Goal: Check status: Check status

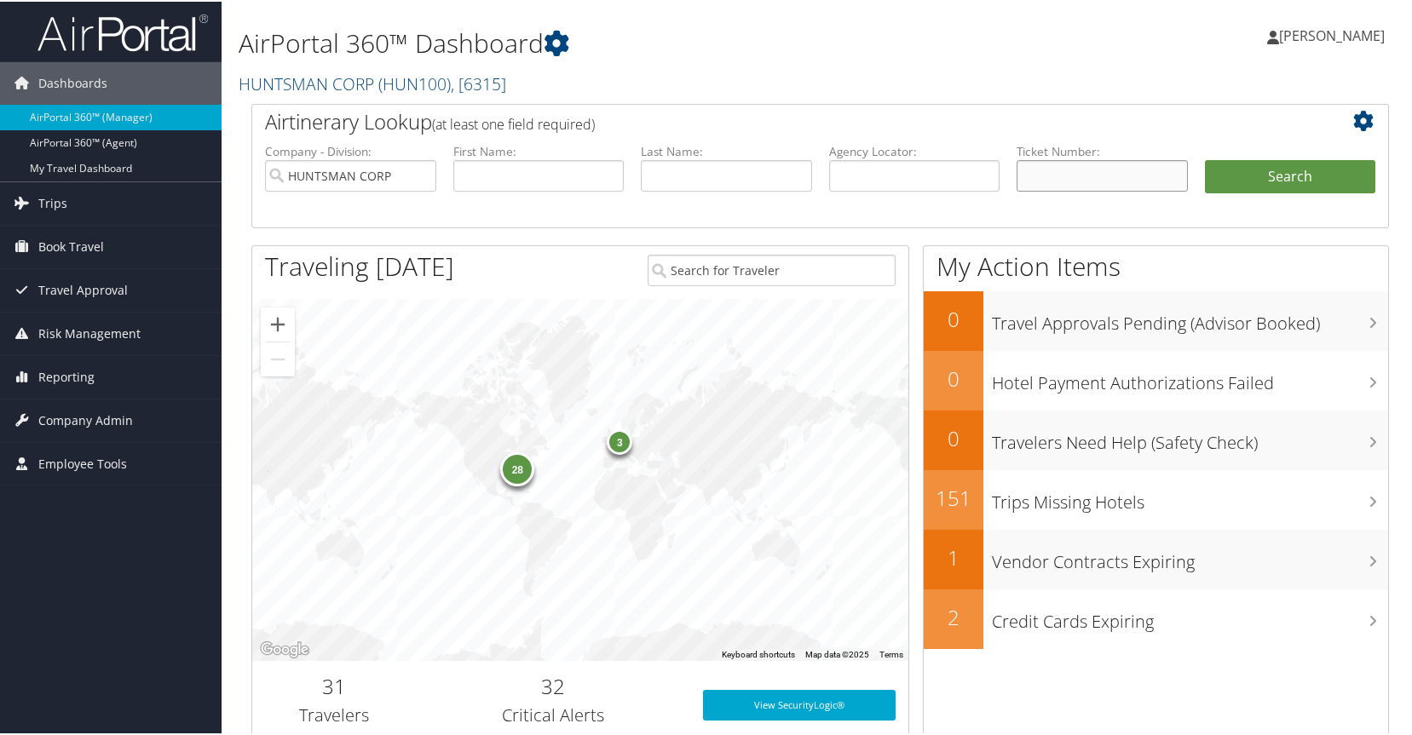
click at [1127, 173] on input "text" at bounding box center [1101, 174] width 171 height 32
type input "0017309923824"
click at [1271, 169] on button "Search" at bounding box center [1290, 175] width 171 height 34
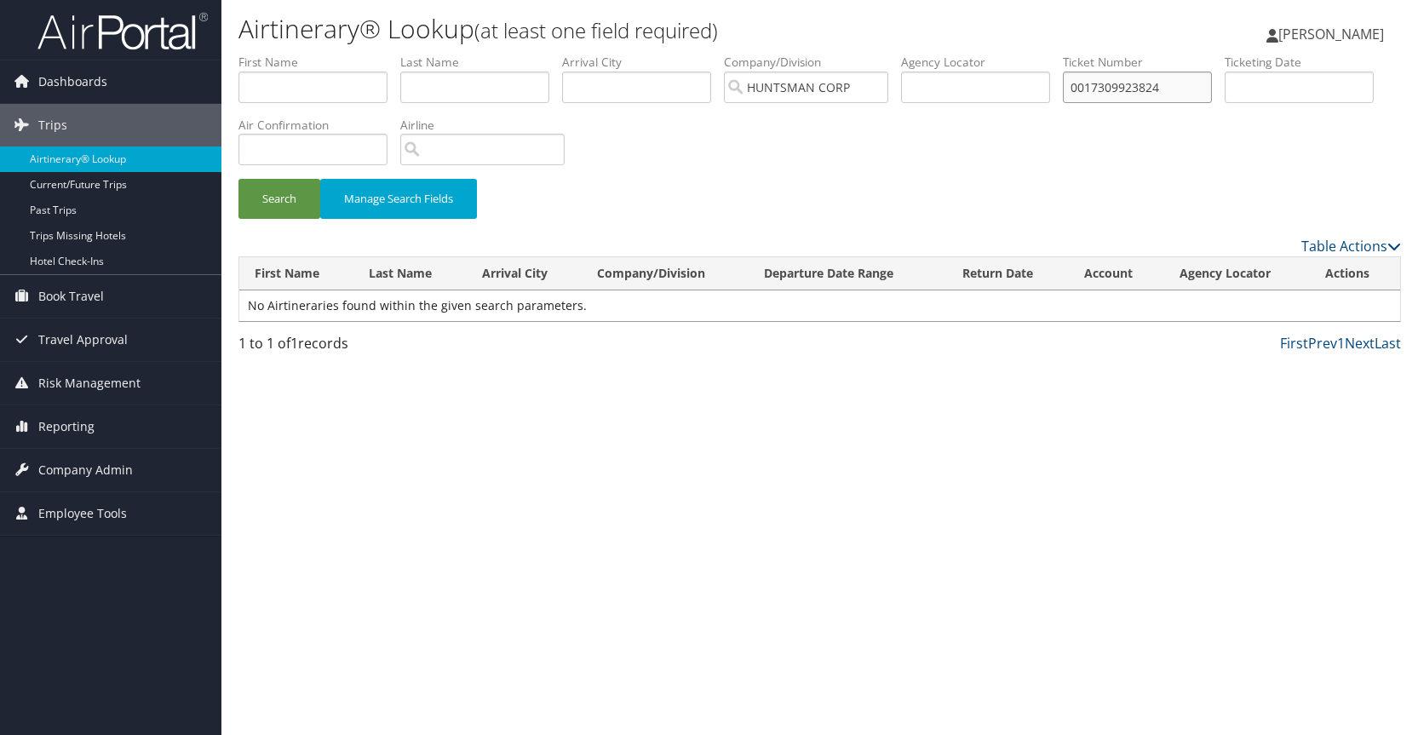
click at [1191, 81] on input "0017309923824" at bounding box center [1137, 88] width 149 height 32
click at [267, 202] on button "Search" at bounding box center [280, 199] width 82 height 40
drag, startPoint x: 1188, startPoint y: 87, endPoint x: 1057, endPoint y: 83, distance: 130.4
click at [1057, 54] on ul "First Name Last Name Departure City Arrival City Company/Division HUNTSMAN CORP…" at bounding box center [820, 54] width 1163 height 0
click at [267, 195] on button "Search" at bounding box center [280, 199] width 82 height 40
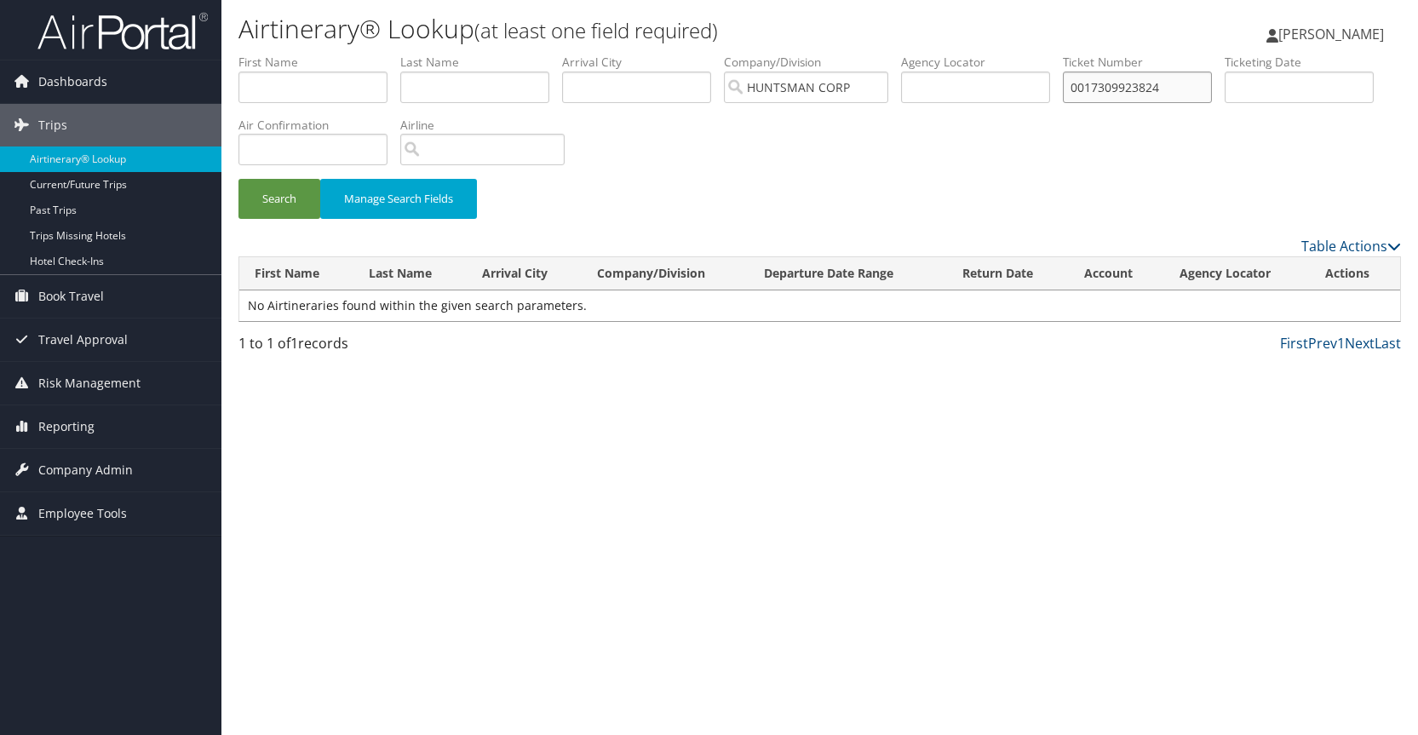
drag, startPoint x: 1179, startPoint y: 83, endPoint x: 1066, endPoint y: 86, distance: 113.4
click at [1066, 54] on ul "First Name Last Name Departure City Arrival City Company/Division HUNTSMAN CORP…" at bounding box center [820, 54] width 1163 height 0
type input "0017309923824"
click at [296, 201] on button "Search" at bounding box center [280, 199] width 82 height 40
click at [290, 89] on input "text" at bounding box center [313, 88] width 149 height 32
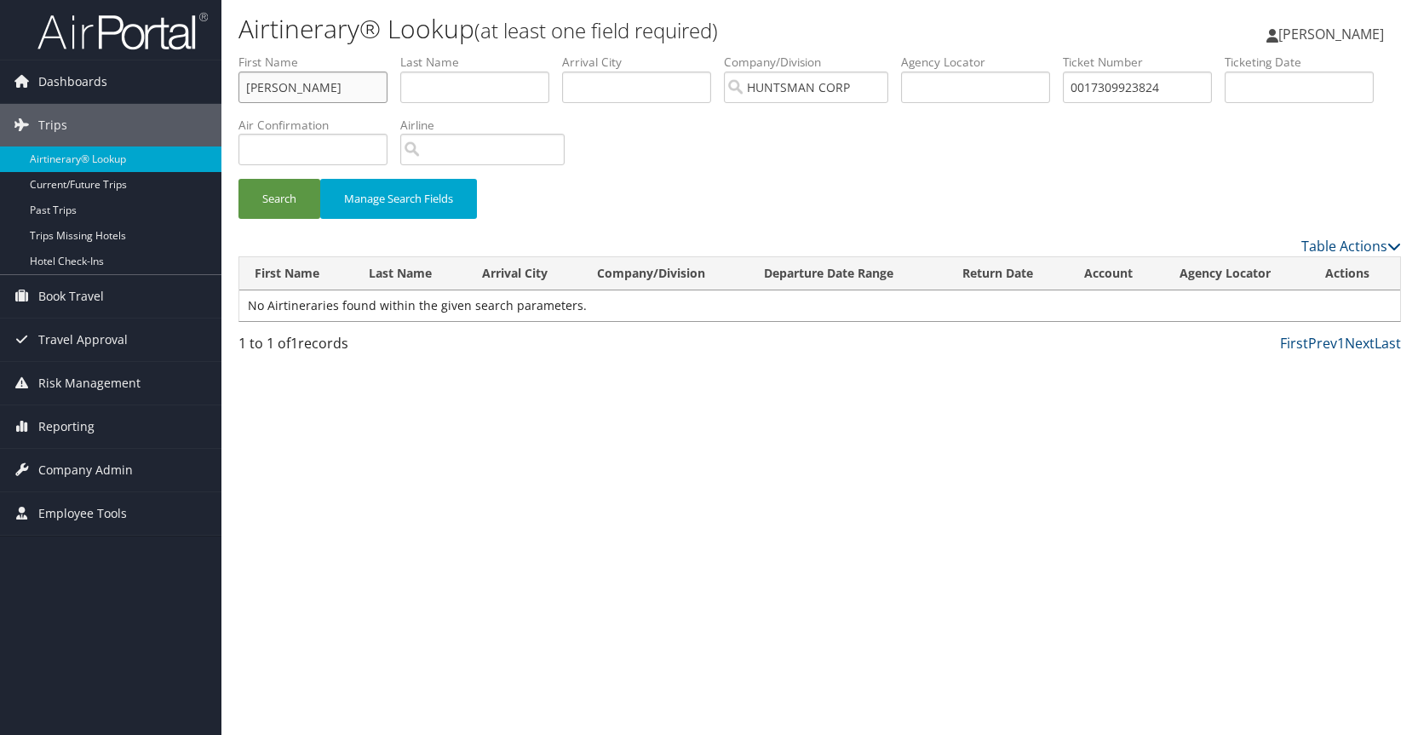
type input "[PERSON_NAME]"
type input "bond"
click at [290, 201] on button "Search" at bounding box center [280, 199] width 82 height 40
drag, startPoint x: 1195, startPoint y: 89, endPoint x: 992, endPoint y: 81, distance: 202.9
click at [992, 54] on ul "First Name [PERSON_NAME] Last Name [PERSON_NAME] Departure City Arrival City Co…" at bounding box center [820, 54] width 1163 height 0
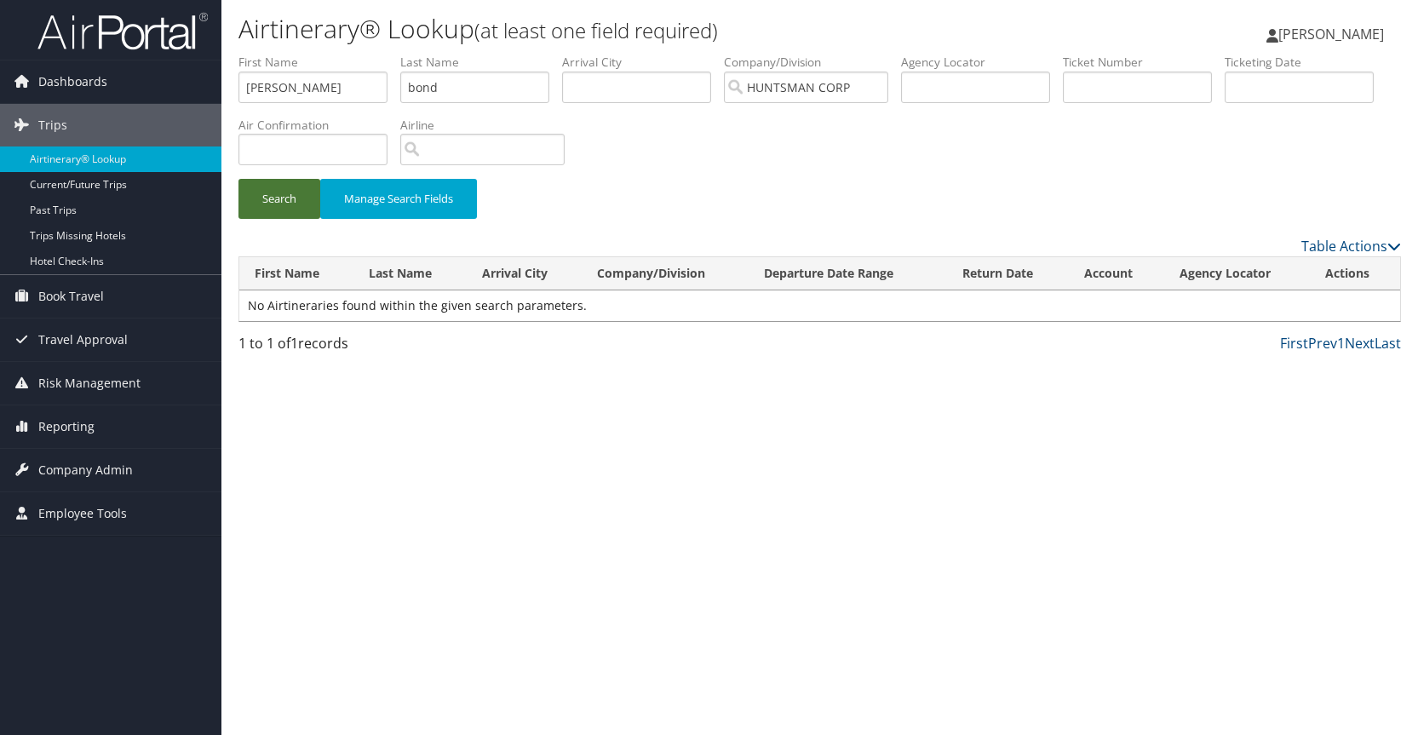
click at [283, 195] on button "Search" at bounding box center [280, 199] width 82 height 40
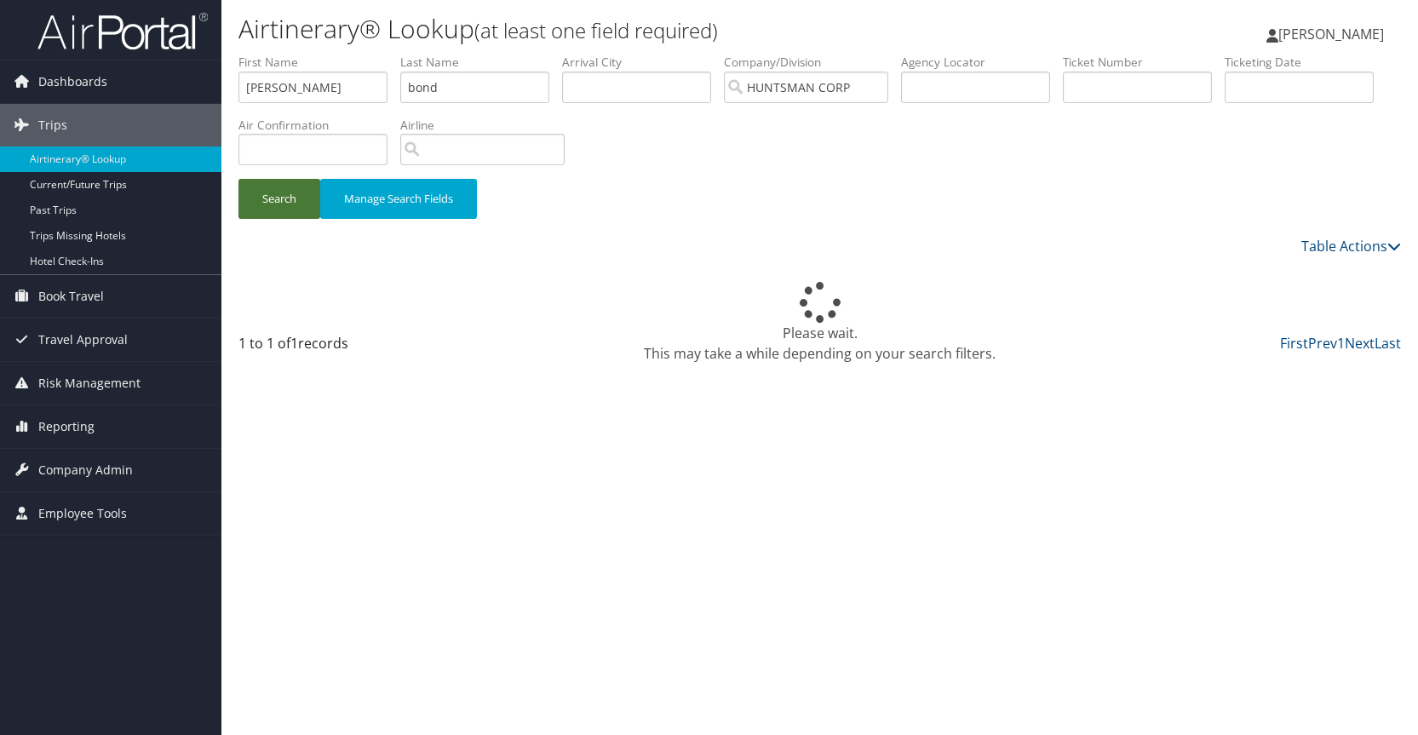
click at [291, 201] on button "Search" at bounding box center [280, 199] width 82 height 40
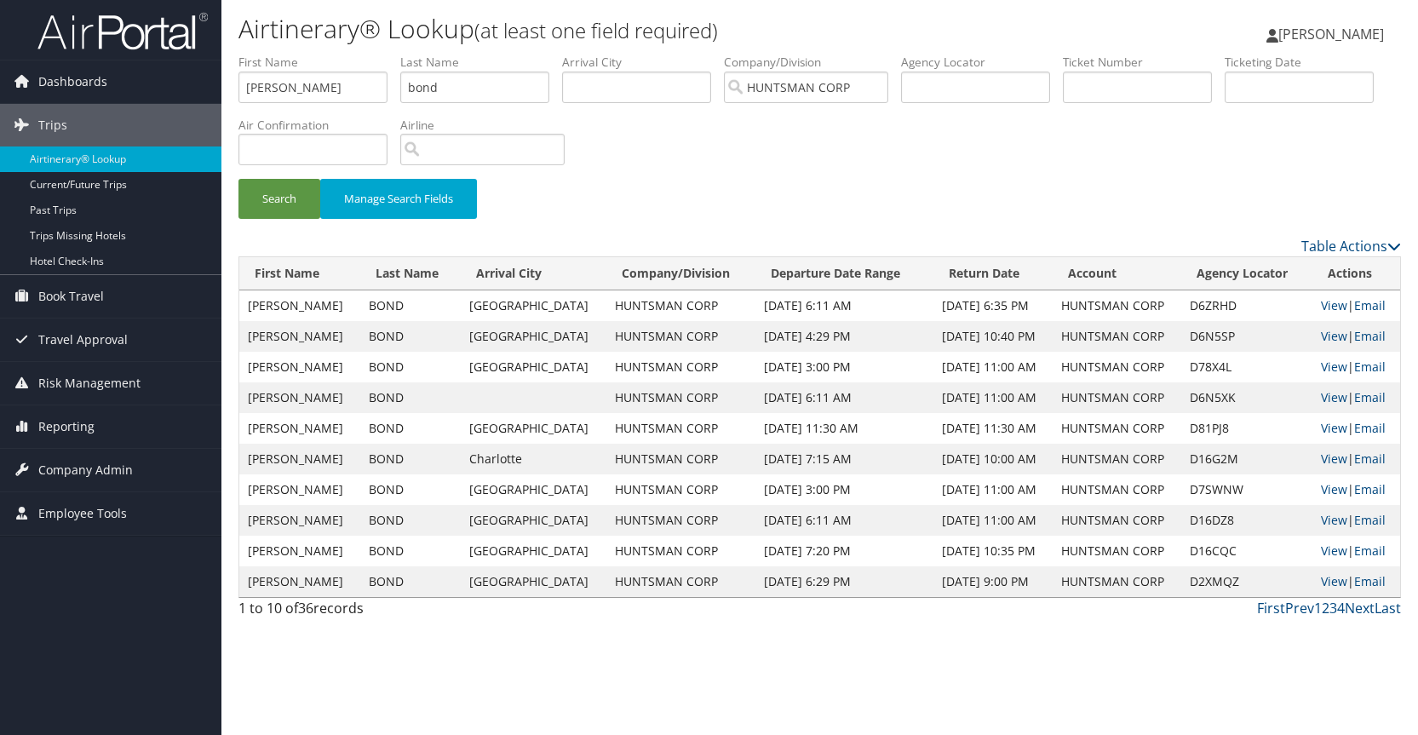
click at [1006, 164] on div "Search Manage Search Fields" at bounding box center [820, 145] width 1188 height 182
click at [1246, 137] on div "Search Manage Search Fields" at bounding box center [820, 145] width 1188 height 182
click at [1262, 146] on div "Search Manage Search Fields" at bounding box center [820, 145] width 1188 height 182
click at [1136, 157] on div "Search Manage Search Fields" at bounding box center [820, 145] width 1188 height 182
click at [1283, 161] on div "Search Manage Search Fields" at bounding box center [820, 145] width 1188 height 182
